Goal: Transaction & Acquisition: Purchase product/service

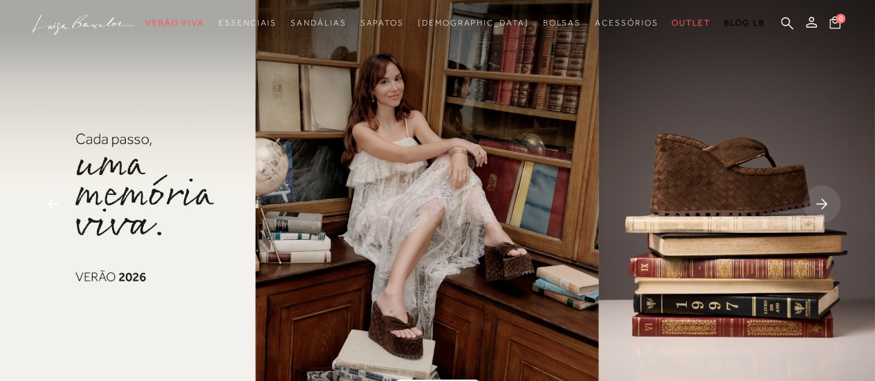
click at [826, 200] on rect at bounding box center [821, 203] width 37 height 37
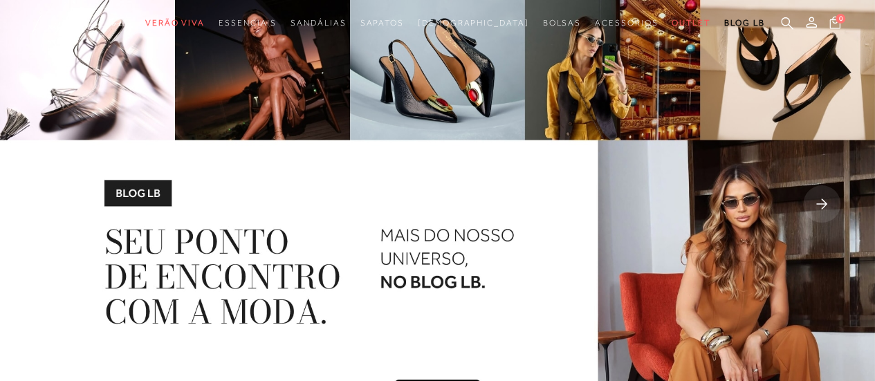
click at [826, 200] on rect at bounding box center [821, 203] width 37 height 37
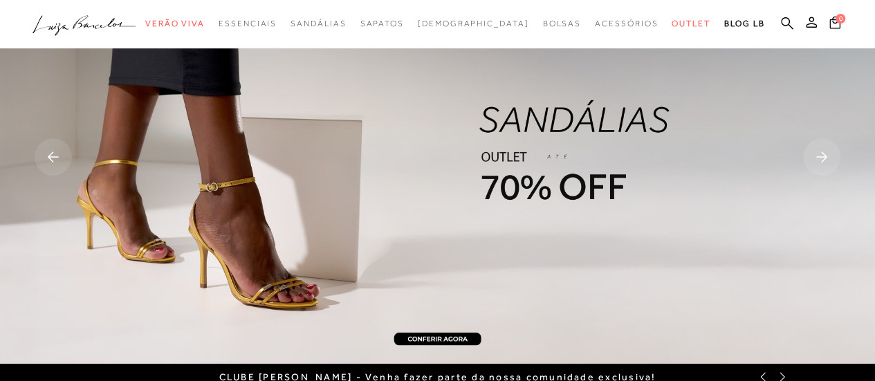
scroll to position [69, 0]
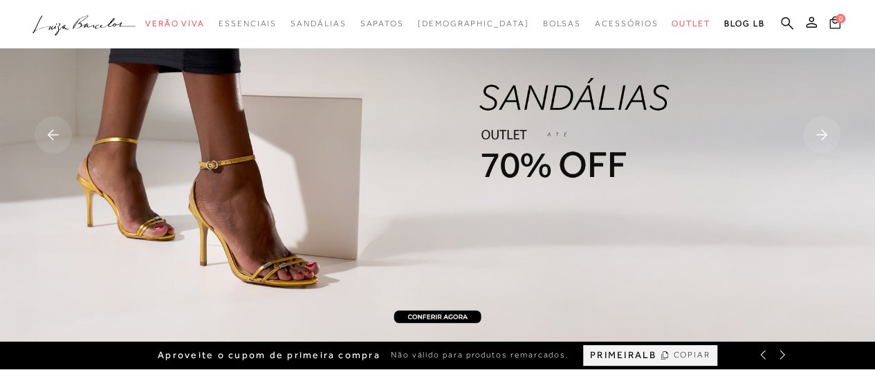
click at [823, 133] on rect at bounding box center [821, 134] width 37 height 37
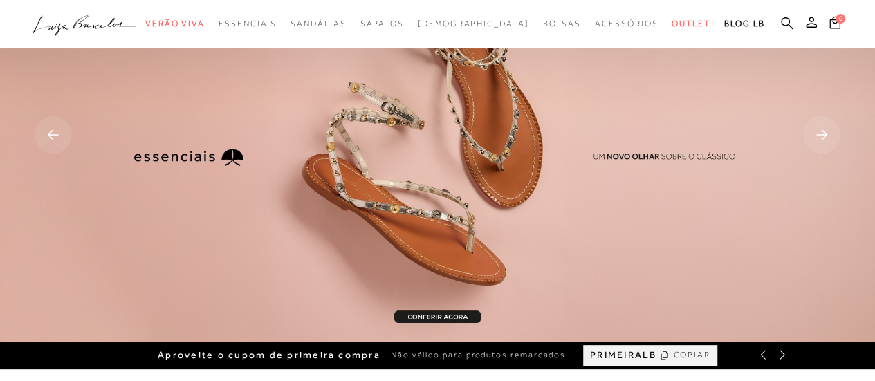
click at [58, 136] on rect at bounding box center [53, 134] width 37 height 37
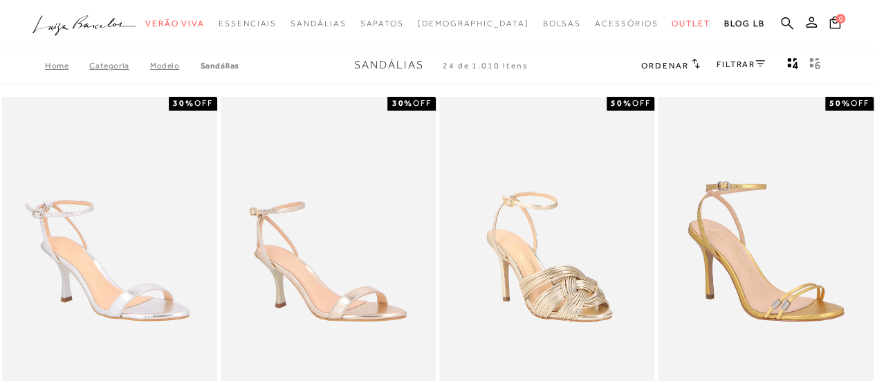
click at [729, 66] on link "FILTRAR" at bounding box center [741, 65] width 48 height 10
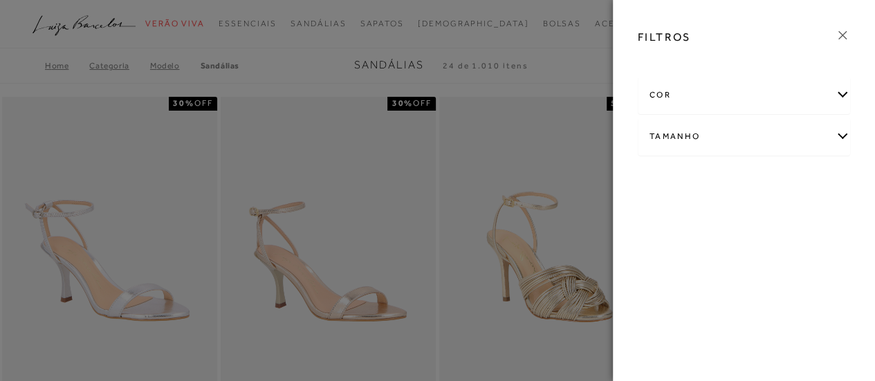
click at [687, 136] on div "Tamanho" at bounding box center [745, 136] width 212 height 37
click at [664, 280] on link "Ver mais..." at bounding box center [675, 278] width 37 height 10
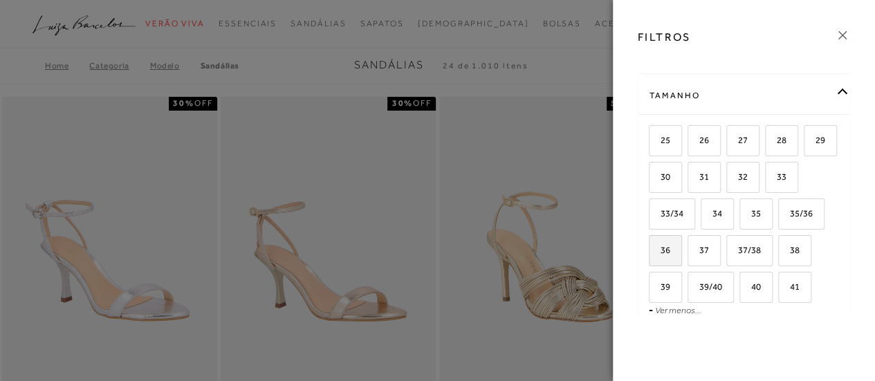
scroll to position [69, 0]
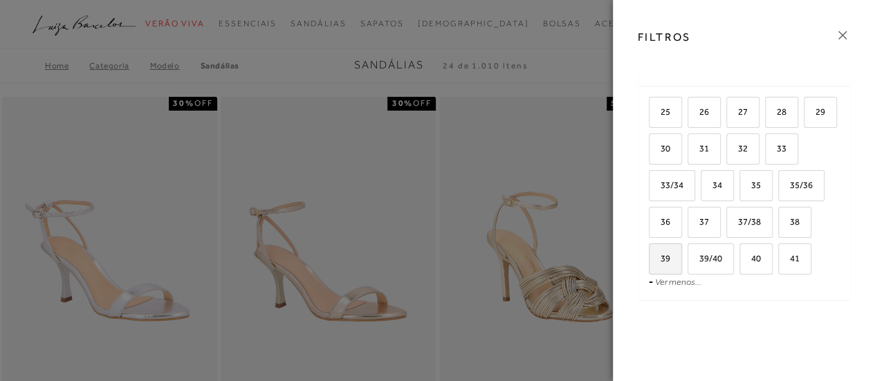
click at [682, 262] on label "39" at bounding box center [666, 259] width 32 height 30
click at [661, 262] on input "39" at bounding box center [654, 261] width 14 height 14
checkbox input "true"
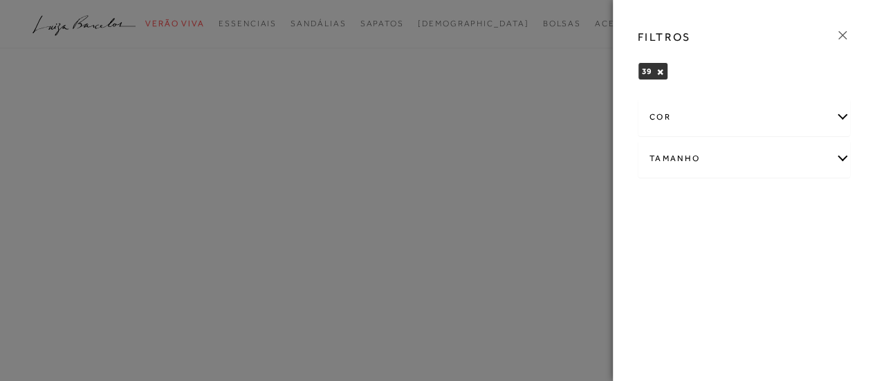
click at [843, 35] on icon at bounding box center [843, 35] width 8 height 8
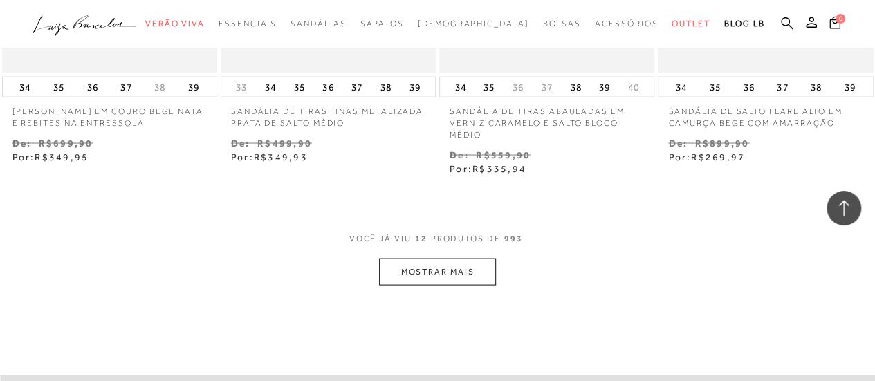
scroll to position [1315, 0]
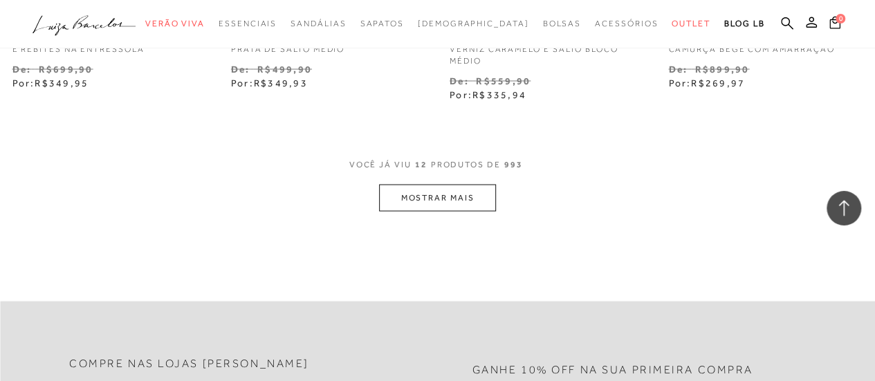
click at [441, 185] on button "MOSTRAR MAIS" at bounding box center [437, 198] width 116 height 27
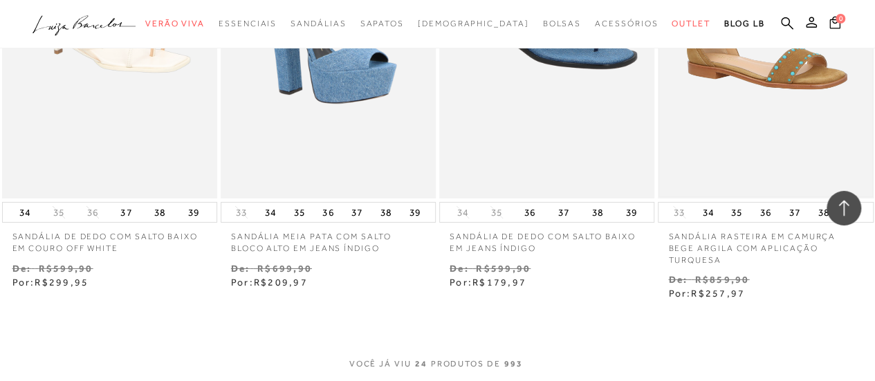
scroll to position [2560, 0]
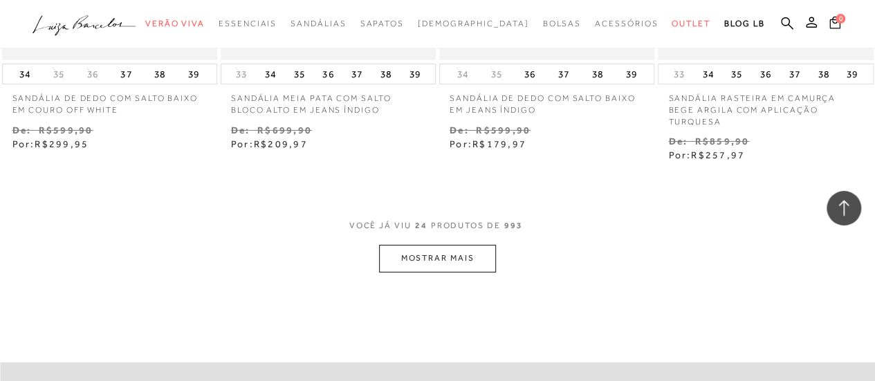
click at [458, 245] on button "MOSTRAR MAIS" at bounding box center [437, 258] width 116 height 27
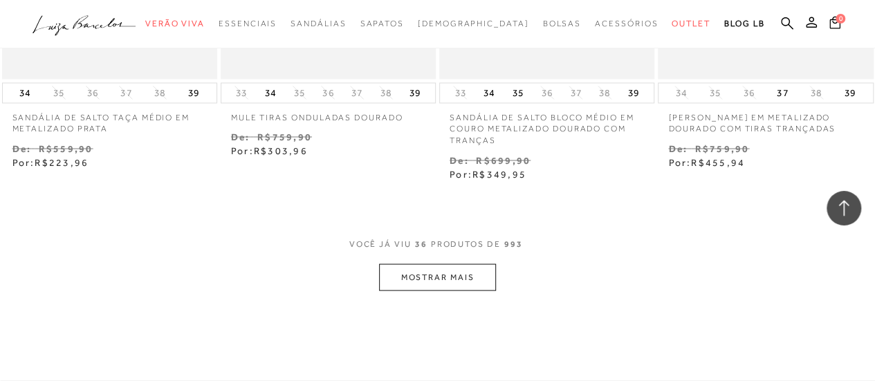
scroll to position [3875, 0]
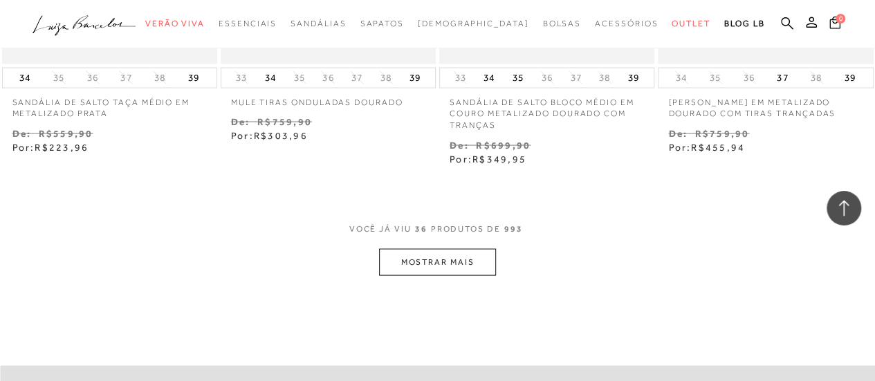
click at [477, 248] on button "MOSTRAR MAIS" at bounding box center [437, 261] width 116 height 27
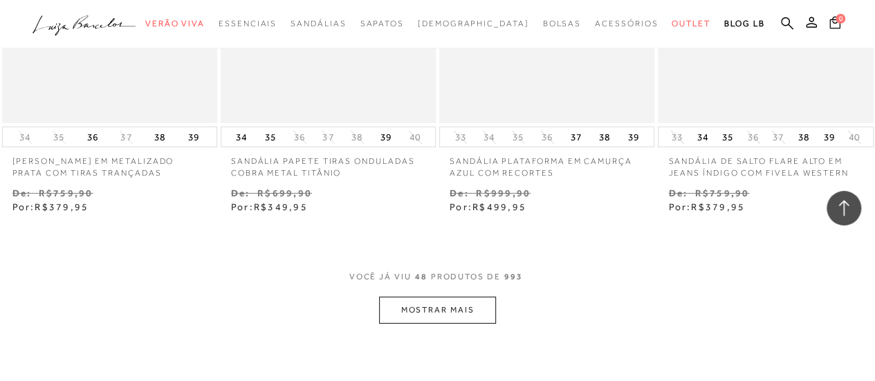
scroll to position [5190, 0]
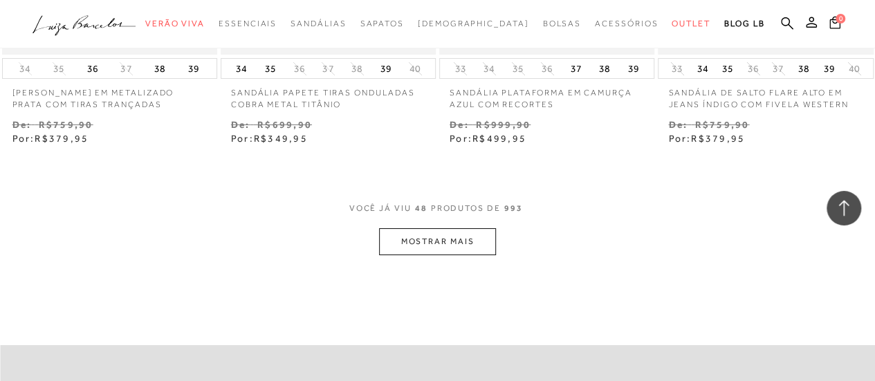
click at [437, 228] on button "MOSTRAR MAIS" at bounding box center [437, 241] width 116 height 27
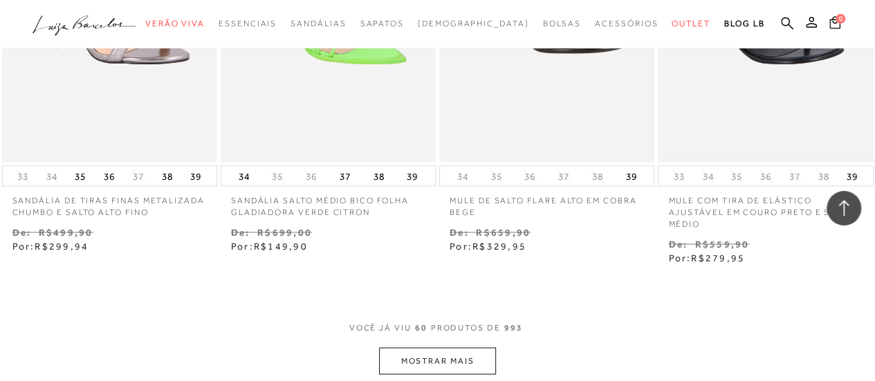
scroll to position [6435, 0]
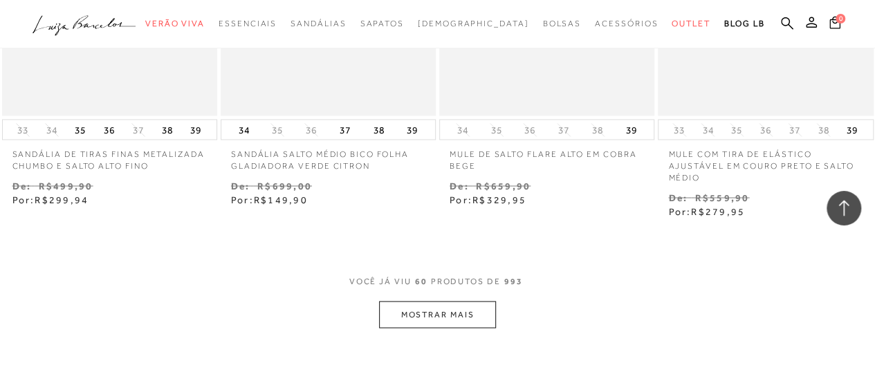
click at [417, 301] on button "MOSTRAR MAIS" at bounding box center [437, 314] width 116 height 27
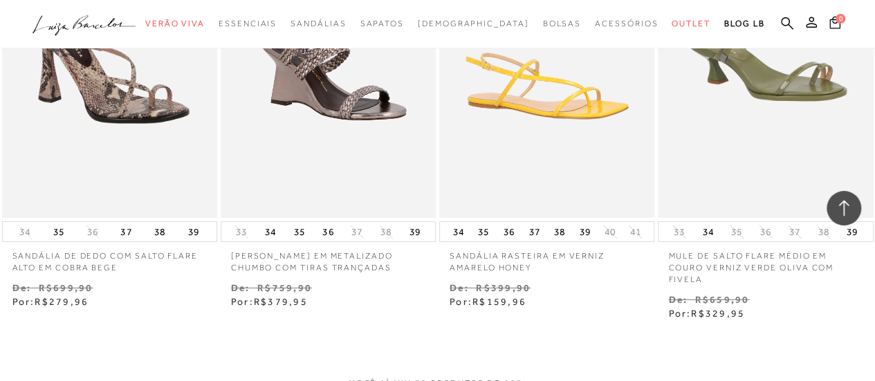
scroll to position [7819, 0]
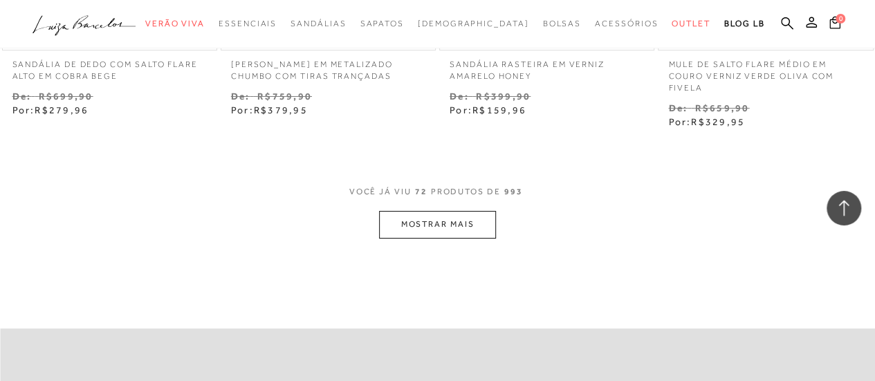
click at [425, 211] on button "MOSTRAR MAIS" at bounding box center [437, 224] width 116 height 27
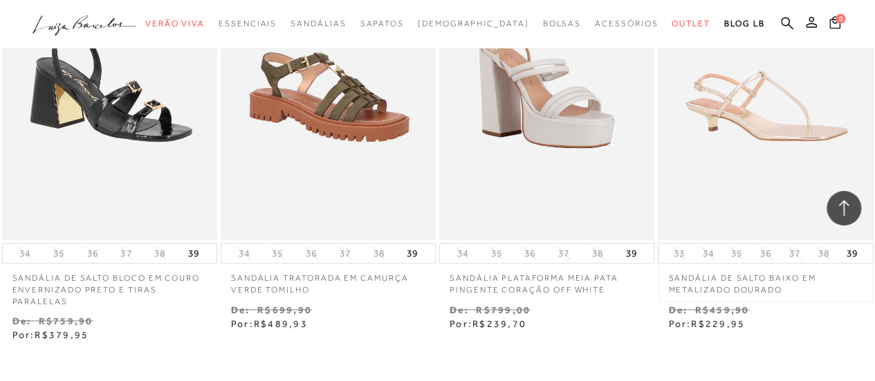
scroll to position [9065, 0]
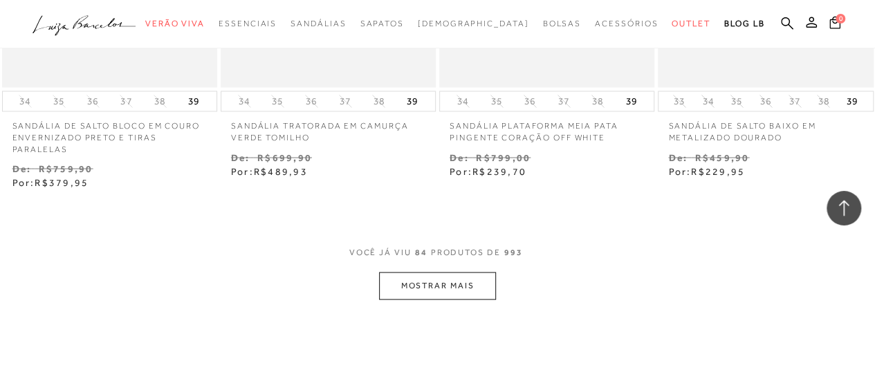
click at [429, 272] on button "MOSTRAR MAIS" at bounding box center [437, 285] width 116 height 27
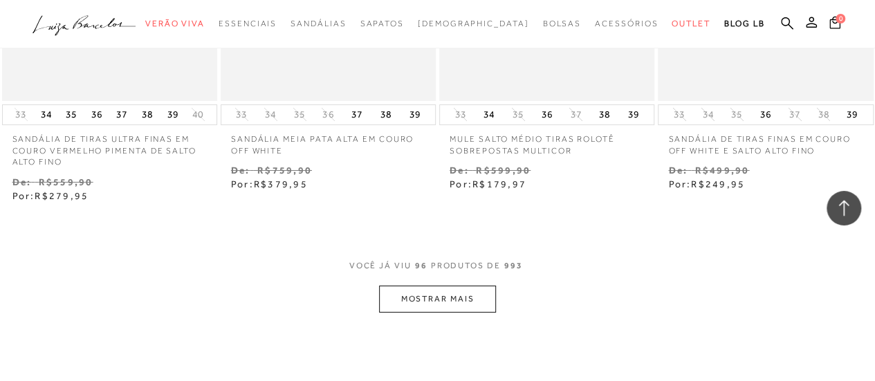
scroll to position [10379, 0]
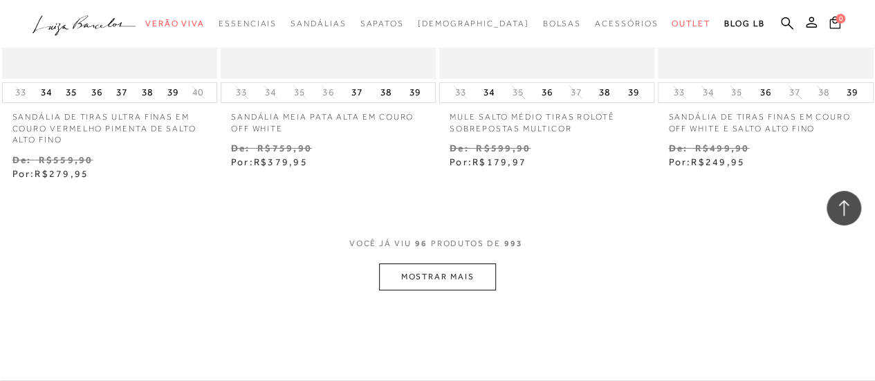
click at [414, 264] on button "MOSTRAR MAIS" at bounding box center [437, 277] width 116 height 27
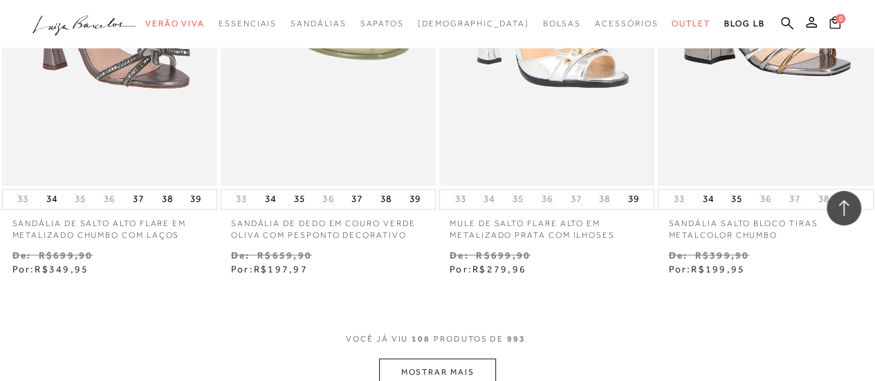
scroll to position [11625, 0]
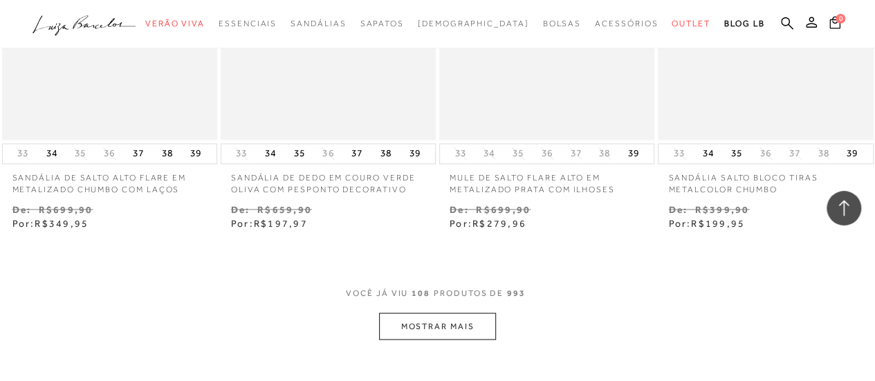
click at [464, 313] on button "MOSTRAR MAIS" at bounding box center [437, 326] width 116 height 27
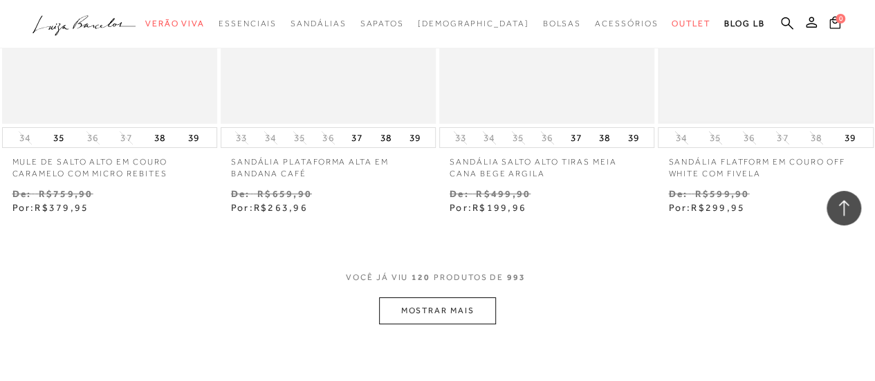
scroll to position [13009, 0]
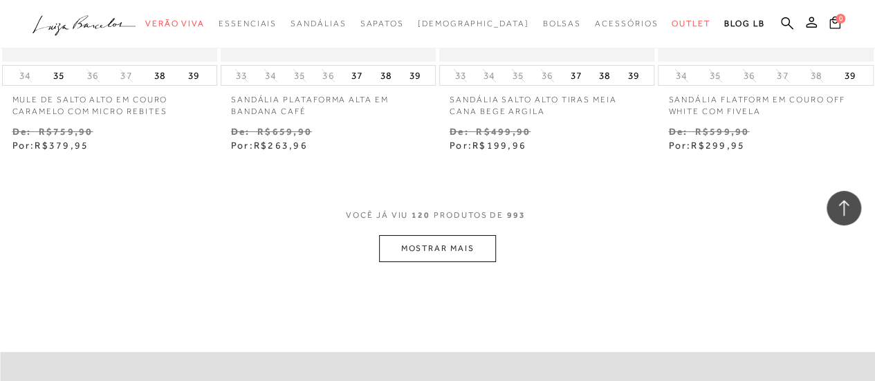
click at [446, 235] on button "MOSTRAR MAIS" at bounding box center [437, 248] width 116 height 27
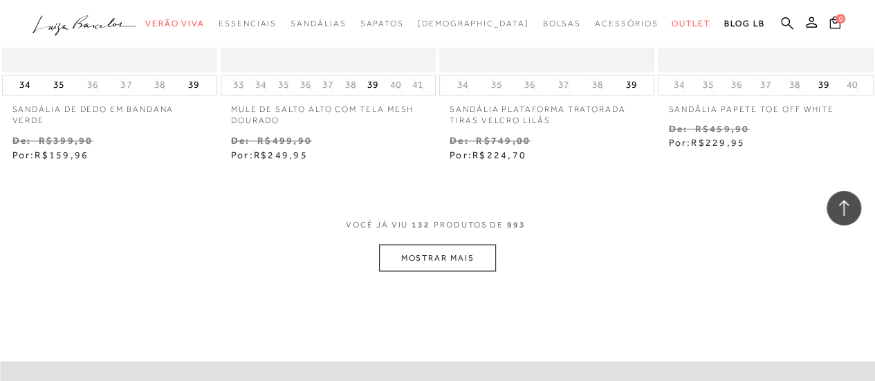
scroll to position [14324, 0]
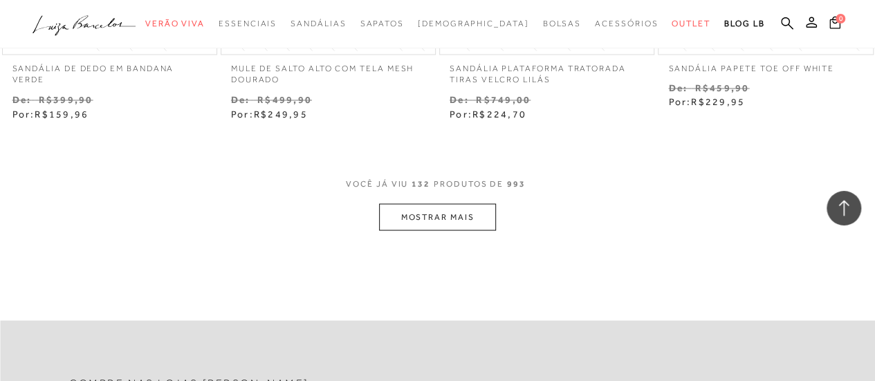
click at [461, 203] on button "MOSTRAR MAIS" at bounding box center [437, 216] width 116 height 27
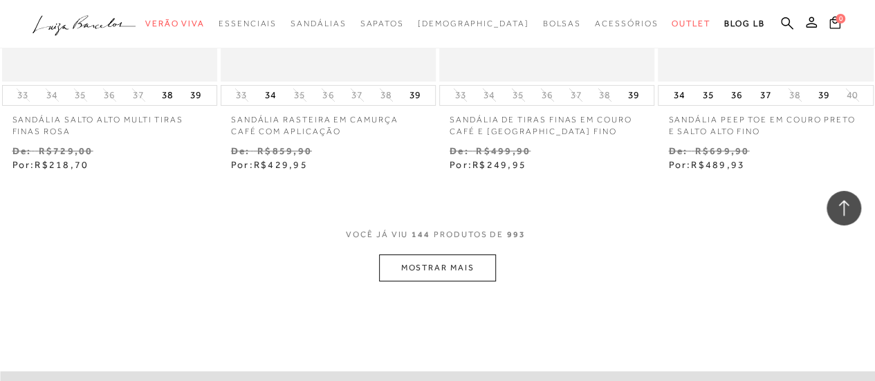
scroll to position [15569, 0]
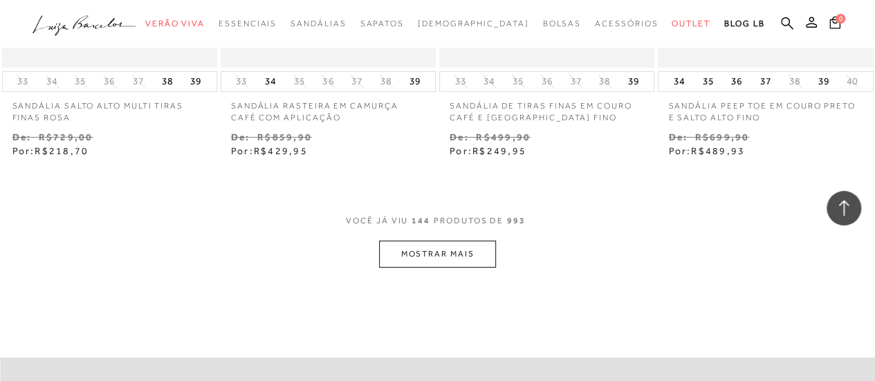
click at [409, 241] on button "MOSTRAR MAIS" at bounding box center [437, 254] width 116 height 27
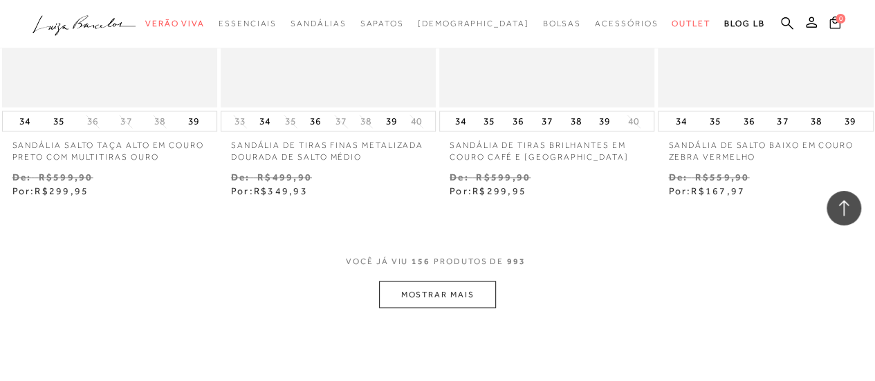
scroll to position [16867, 0]
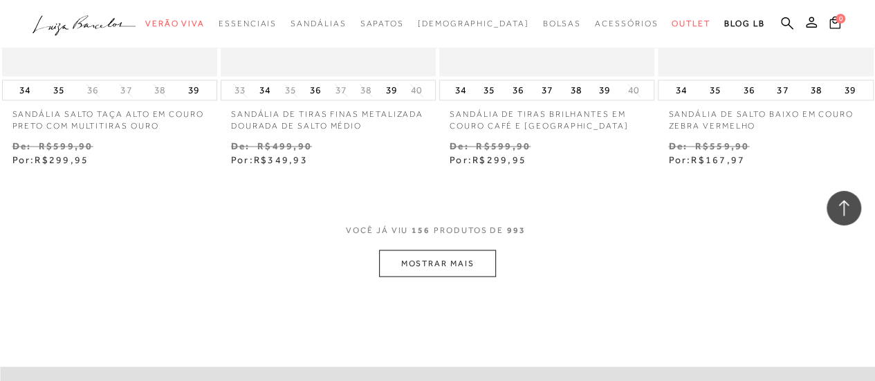
click at [464, 250] on button "MOSTRAR MAIS" at bounding box center [437, 263] width 116 height 27
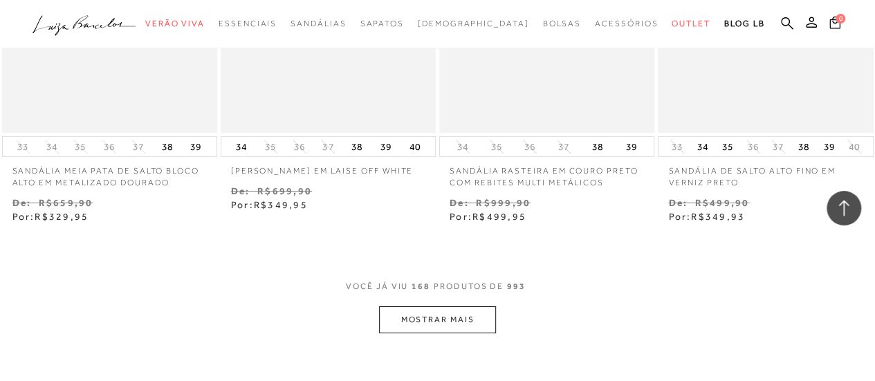
scroll to position [18181, 0]
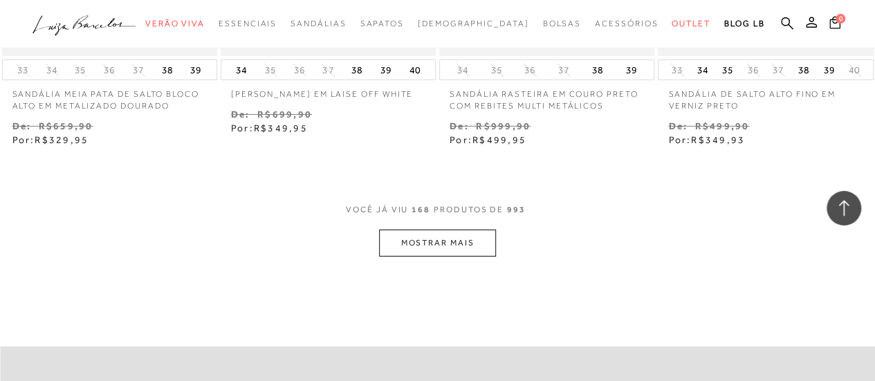
click at [443, 230] on button "MOSTRAR MAIS" at bounding box center [437, 243] width 116 height 27
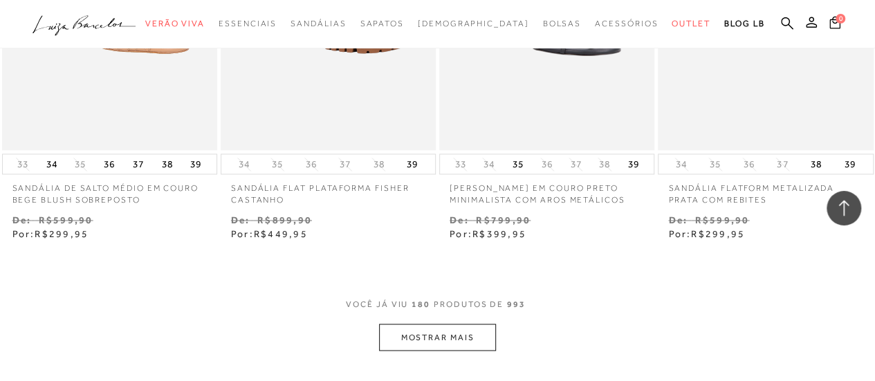
scroll to position [19427, 0]
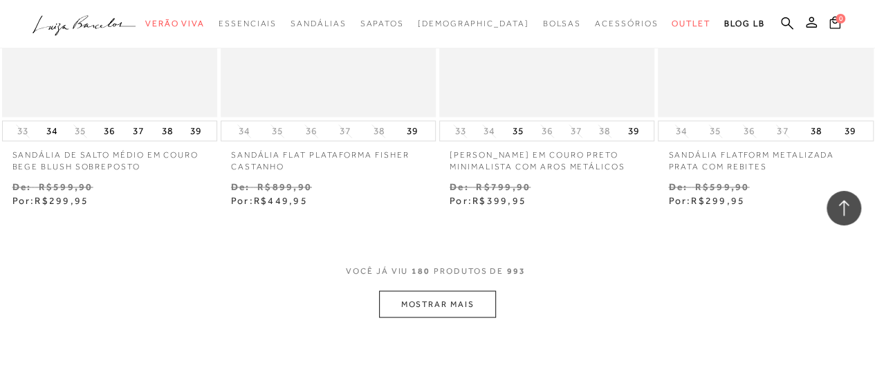
click at [459, 291] on button "MOSTRAR MAIS" at bounding box center [437, 304] width 116 height 27
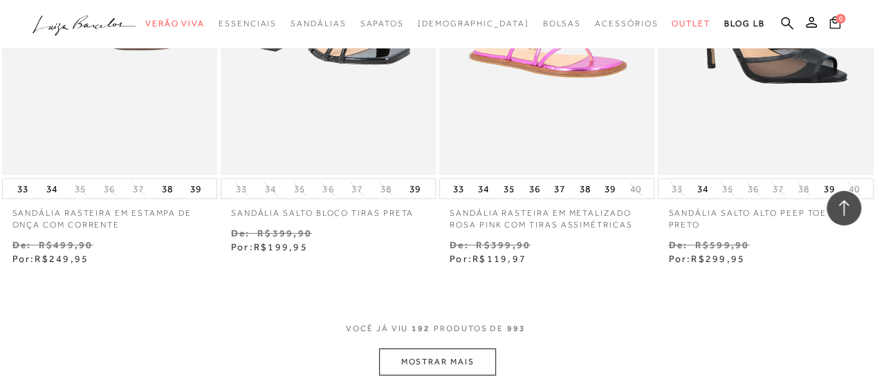
scroll to position [20742, 0]
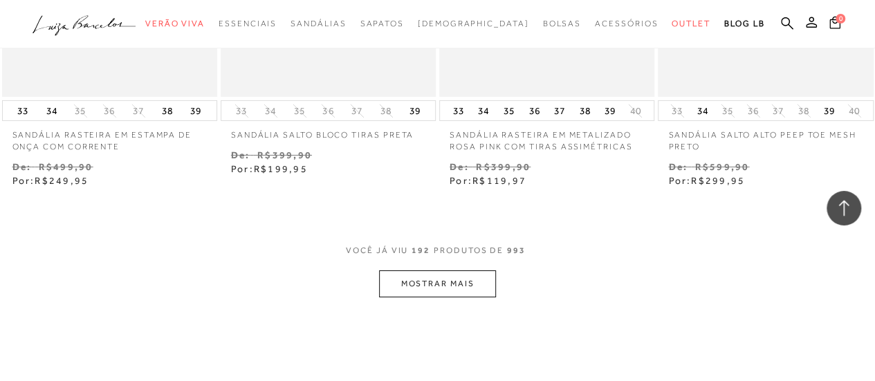
click at [461, 271] on button "MOSTRAR MAIS" at bounding box center [437, 284] width 116 height 27
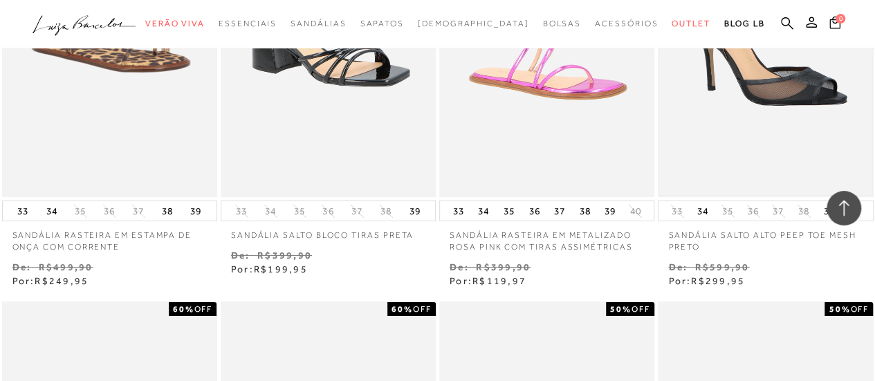
scroll to position [20534, 0]
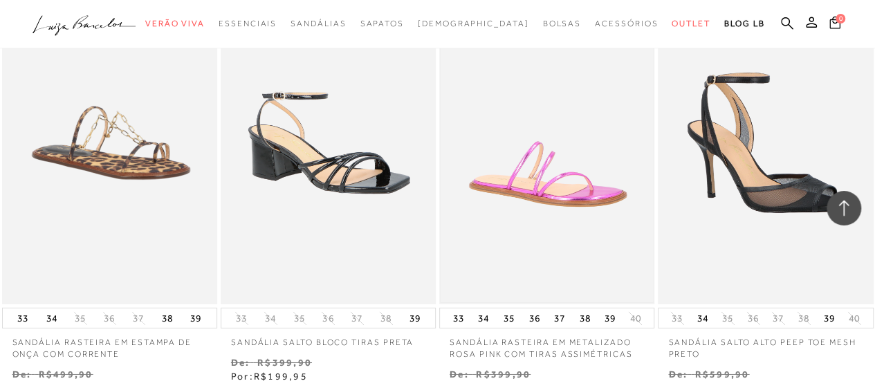
click at [566, 178] on img at bounding box center [547, 142] width 212 height 319
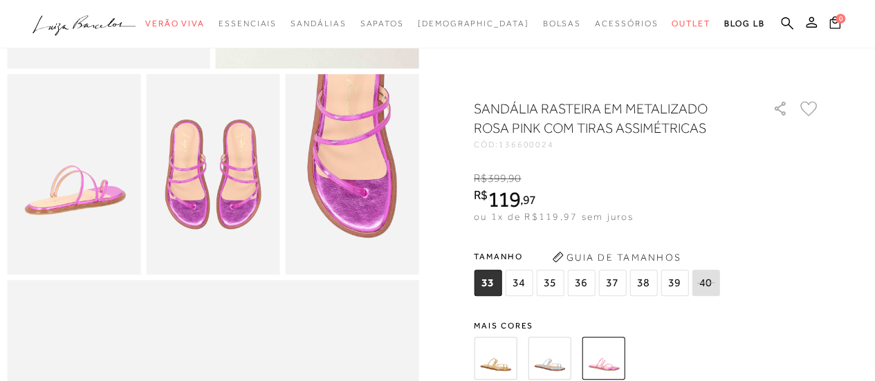
scroll to position [338, 0]
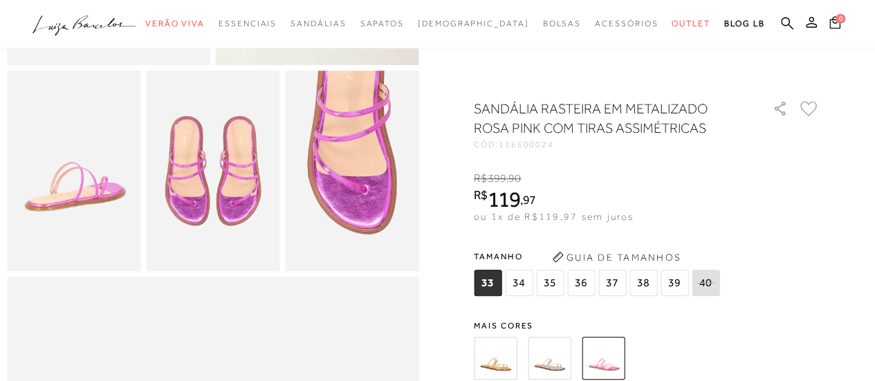
click at [494, 360] on img at bounding box center [495, 358] width 43 height 43
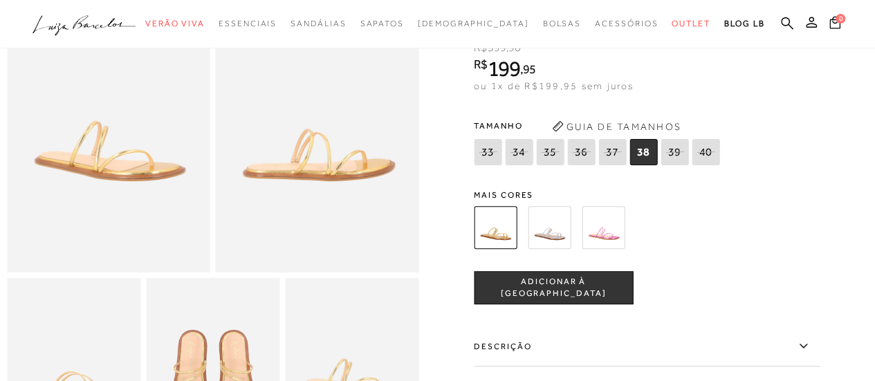
scroll to position [138, 0]
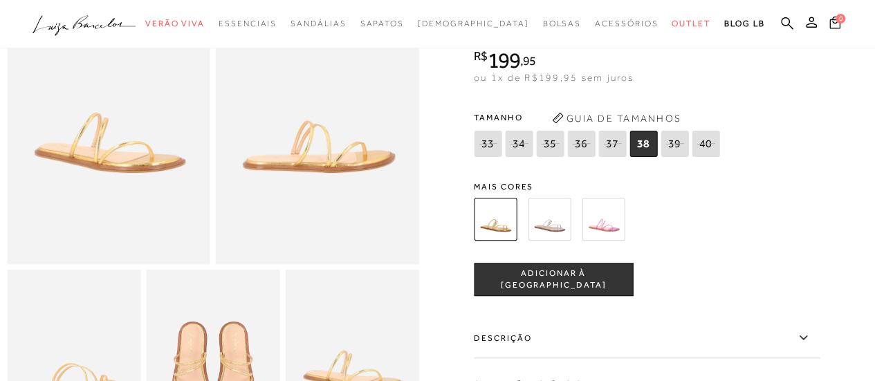
click at [551, 230] on img at bounding box center [549, 219] width 43 height 43
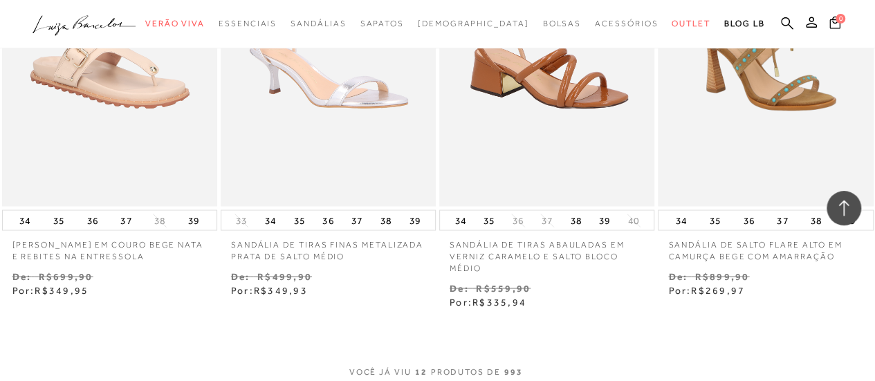
scroll to position [1315, 0]
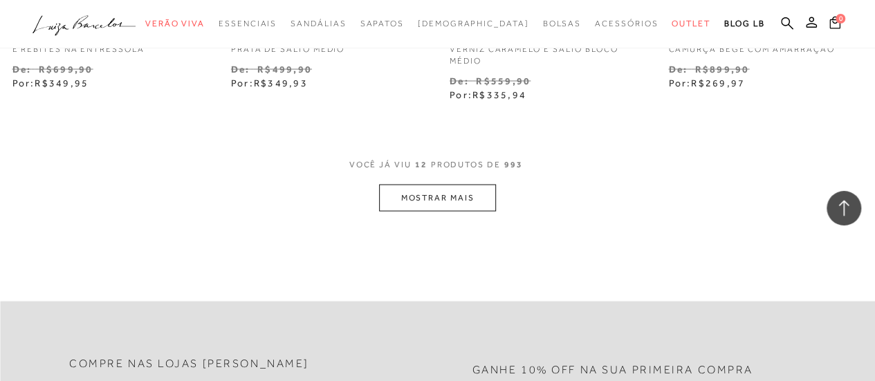
click at [410, 192] on button "MOSTRAR MAIS" at bounding box center [437, 198] width 116 height 27
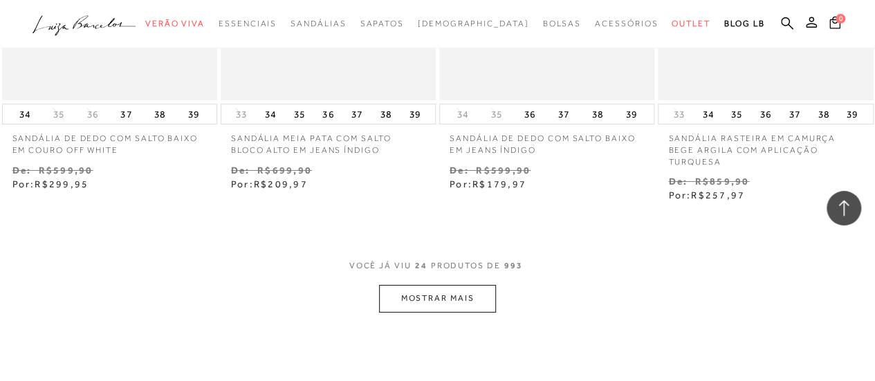
scroll to position [2560, 0]
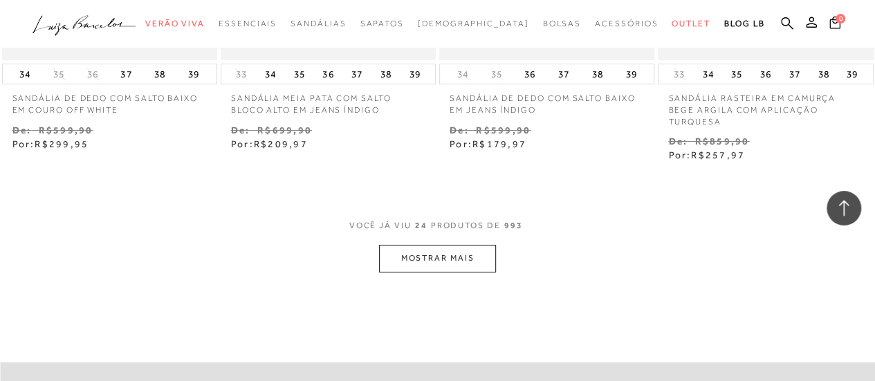
click at [471, 245] on button "MOSTRAR MAIS" at bounding box center [437, 258] width 116 height 27
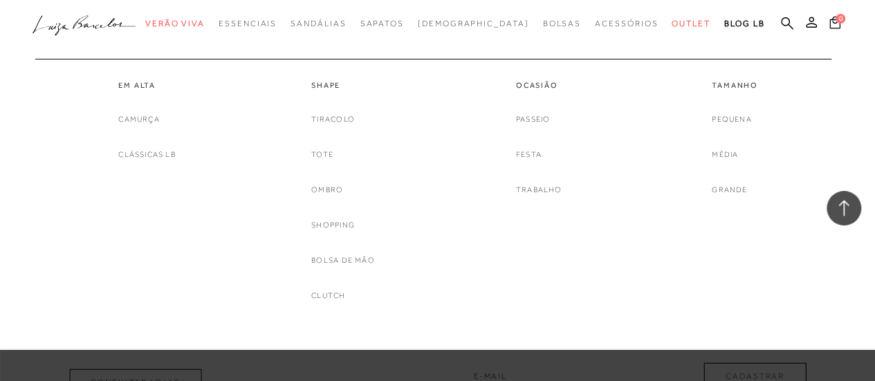
scroll to position [4013, 0]
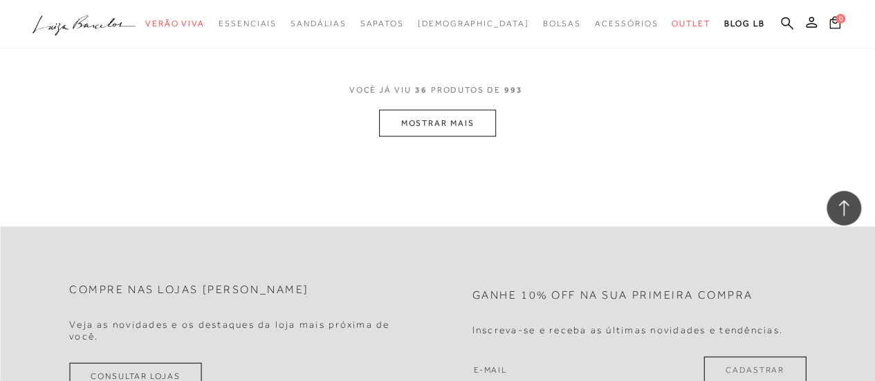
click at [783, 15] on ul ".a{fill-rule:evenodd;} Verão Viva Em alta Favoritos das Influenciadoras Apostas…" at bounding box center [428, 24] width 790 height 26
click at [787, 17] on icon at bounding box center [787, 23] width 12 height 13
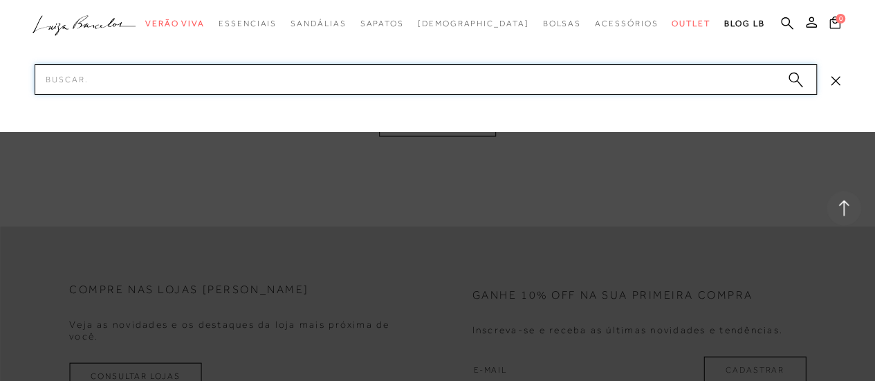
click at [401, 82] on input "Pesquisar" at bounding box center [426, 79] width 783 height 30
type input "SCARPIN OFF"
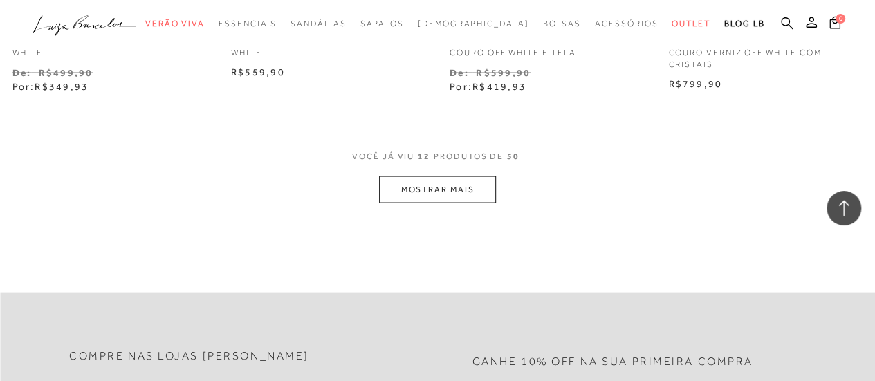
scroll to position [1315, 0]
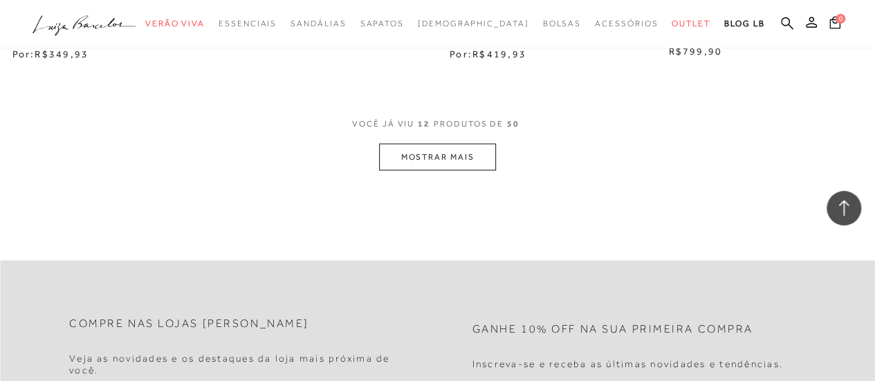
click at [439, 158] on button "MOSTRAR MAIS" at bounding box center [437, 157] width 116 height 27
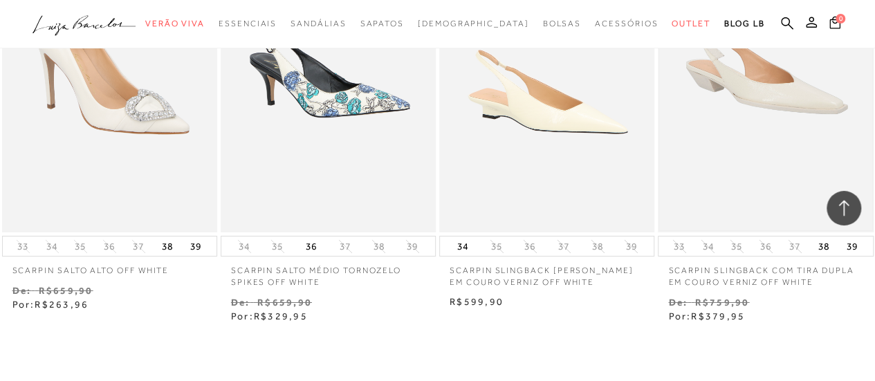
scroll to position [2543, 0]
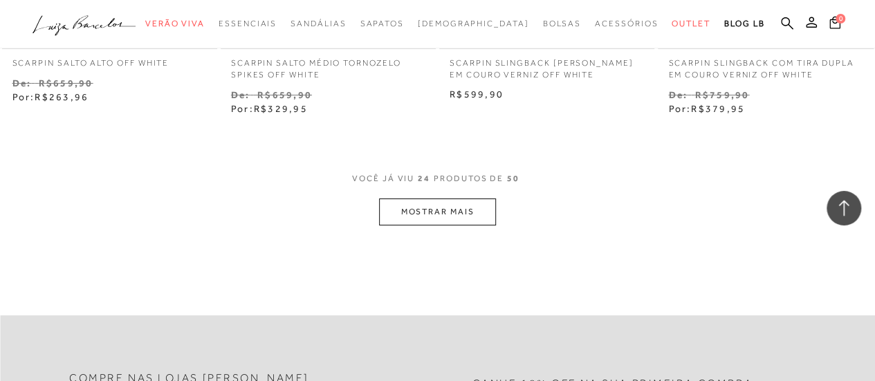
click at [450, 219] on button "MOSTRAR MAIS" at bounding box center [437, 212] width 116 height 27
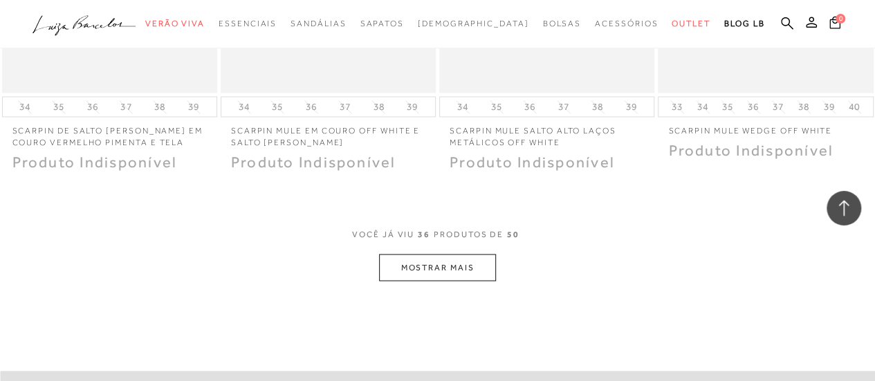
scroll to position [3858, 0]
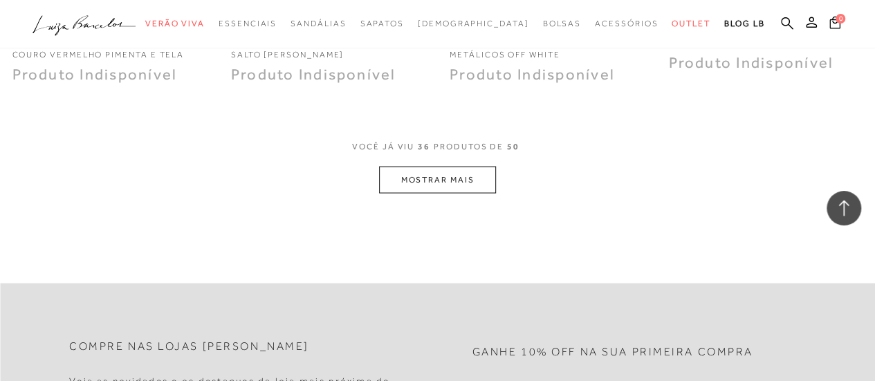
click at [442, 189] on button "MOSTRAR MAIS" at bounding box center [437, 179] width 116 height 27
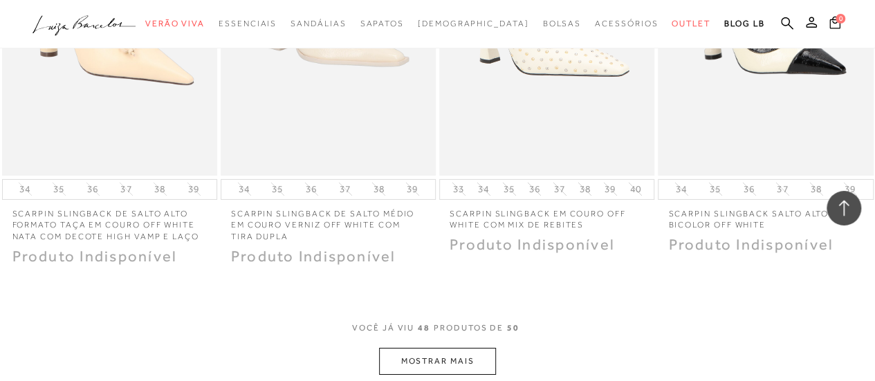
scroll to position [5034, 0]
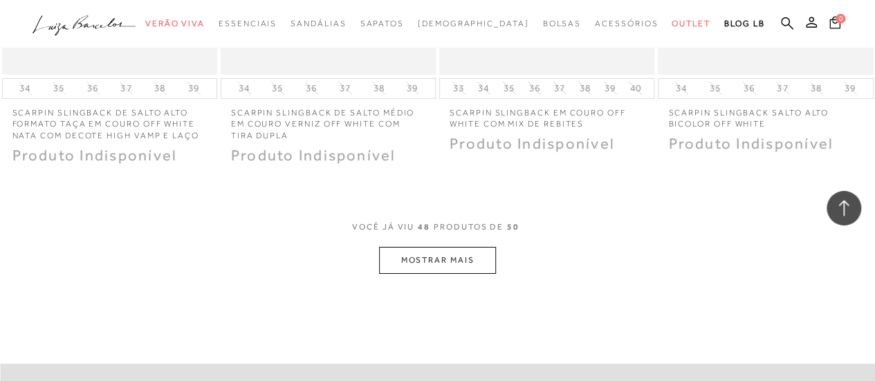
drag, startPoint x: 792, startPoint y: 25, endPoint x: 689, endPoint y: 60, distance: 108.3
click at [792, 25] on icon at bounding box center [787, 23] width 12 height 13
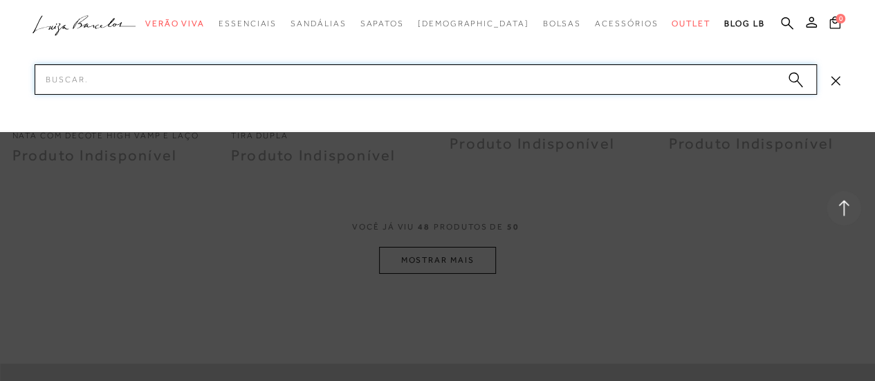
drag, startPoint x: 230, startPoint y: 78, endPoint x: 0, endPoint y: 92, distance: 230.8
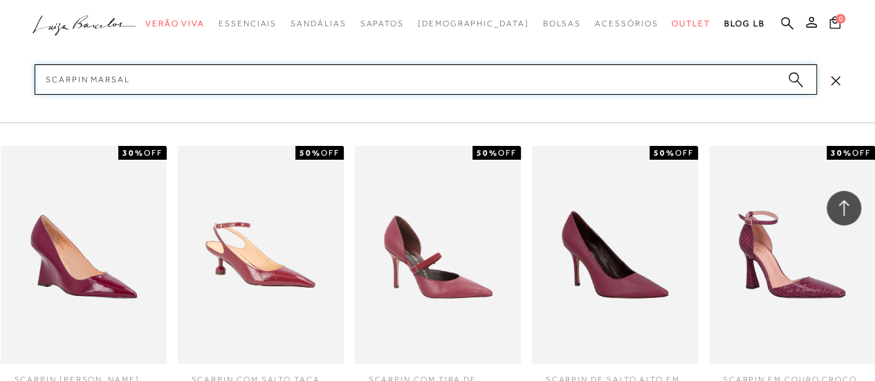
type input "SCARPIN MARSALA"
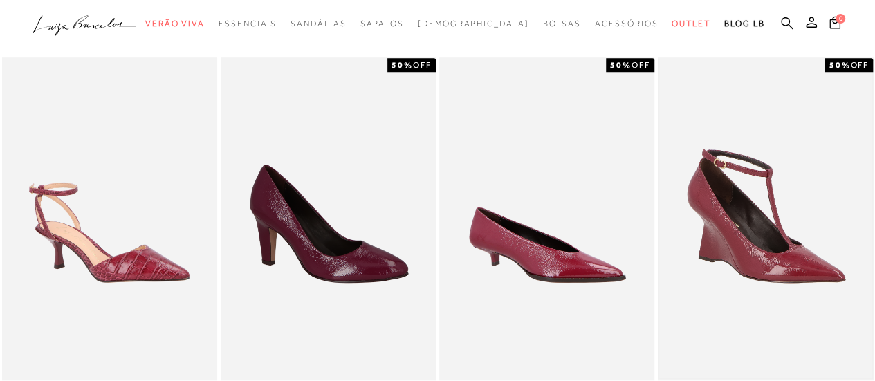
scroll to position [484, 0]
